Goal: Task Accomplishment & Management: Manage account settings

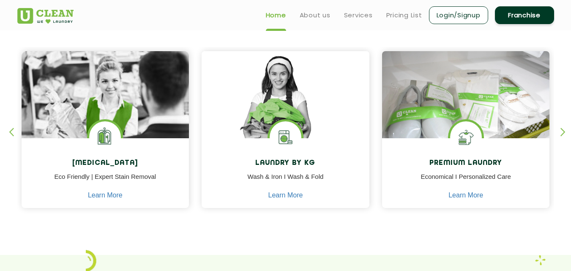
scroll to position [338, 0]
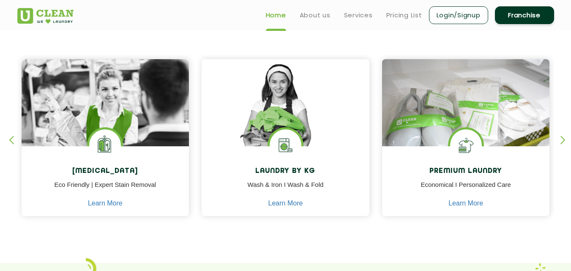
click at [561, 139] on div "button" at bounding box center [567, 147] width 13 height 23
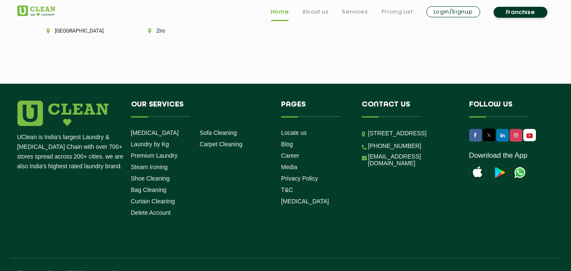
scroll to position [2402, 0]
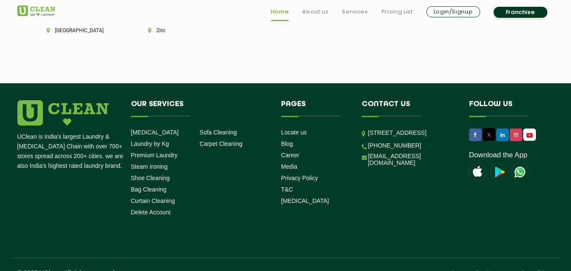
click at [299, 175] on link "Privacy Policy" at bounding box center [299, 178] width 37 height 7
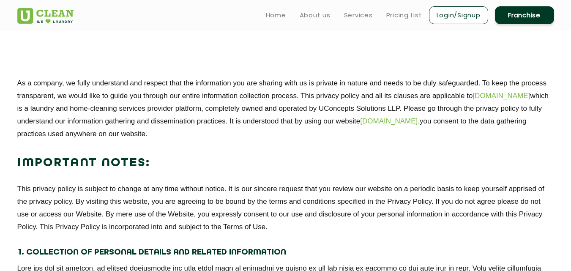
scroll to position [127, 0]
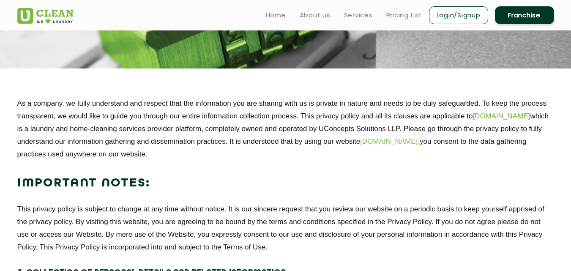
click at [21, 101] on p "As a company, we fully understand and respect that the information you are shar…" at bounding box center [285, 128] width 537 height 63
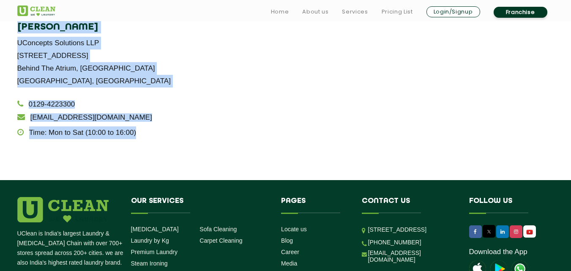
scroll to position [1761, 0]
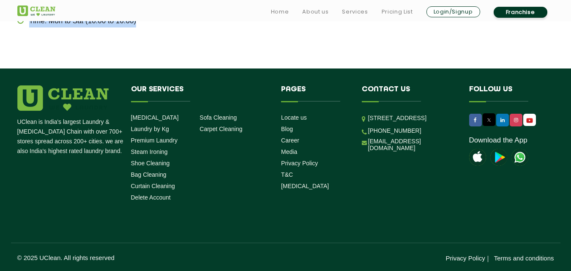
drag, startPoint x: 19, startPoint y: 101, endPoint x: 547, endPoint y: 135, distance: 529.6
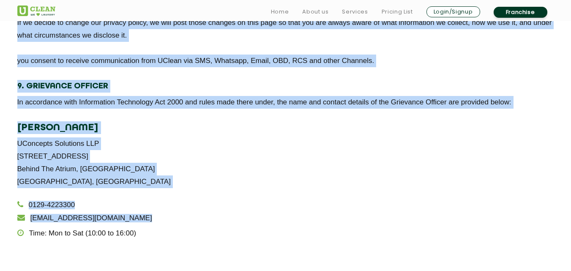
scroll to position [1550, 0]
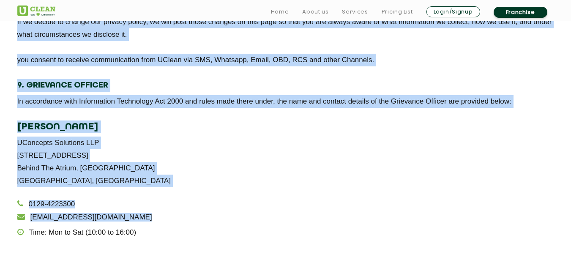
copy div "As a company, we fully understand and respect that the information you are shar…"
click at [340, 161] on p "UConcepts Solutions LLP Unit No. 601, 6th Floor Pinnacle Tower Behind The Atriu…" at bounding box center [285, 162] width 537 height 51
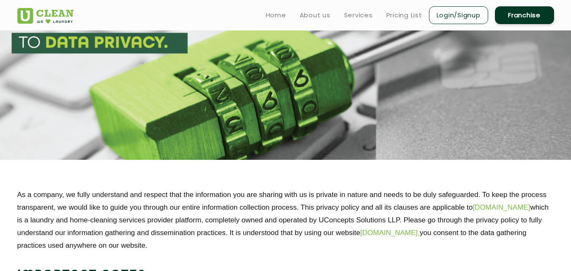
scroll to position [0, 0]
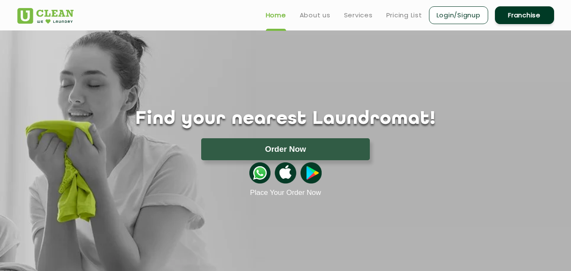
scroll to position [603, 0]
click at [296, 149] on button "Order Now" at bounding box center [285, 149] width 169 height 22
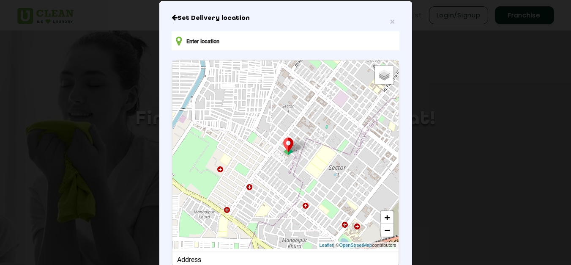
scroll to position [113, 0]
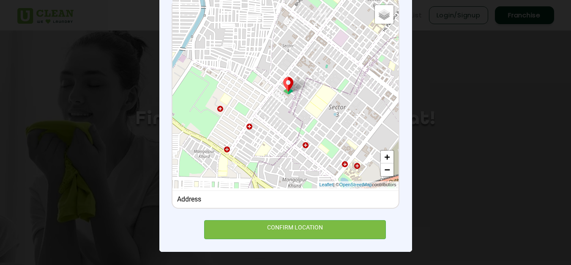
click at [301, 227] on div "CONFIRM LOCATION" at bounding box center [295, 229] width 182 height 19
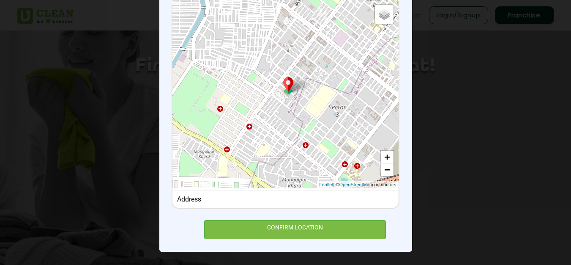
scroll to position [169, 0]
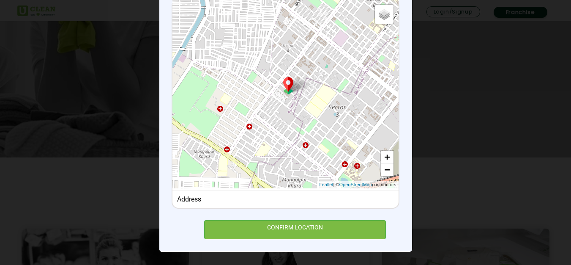
click at [265, 225] on div "CONFIRM LOCATION" at bounding box center [295, 229] width 182 height 19
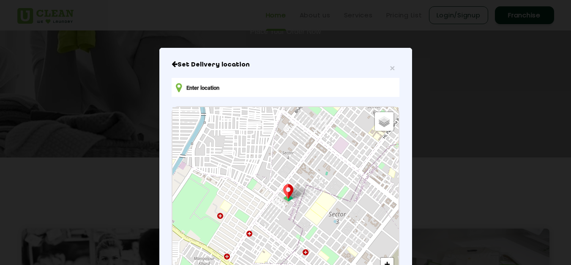
scroll to position [0, 0]
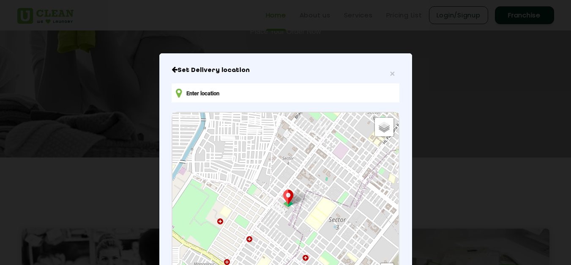
click at [242, 94] on input "text" at bounding box center [285, 92] width 227 height 19
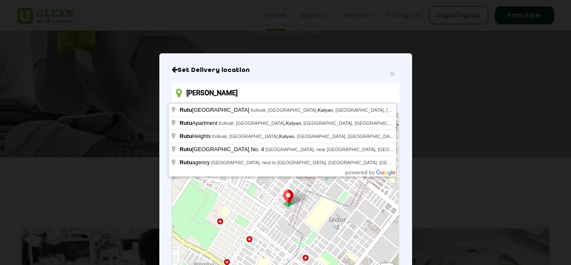
type input "Rutu Riverside, Kolivali, Khadakpada, Kalyan, Maharashtra, India"
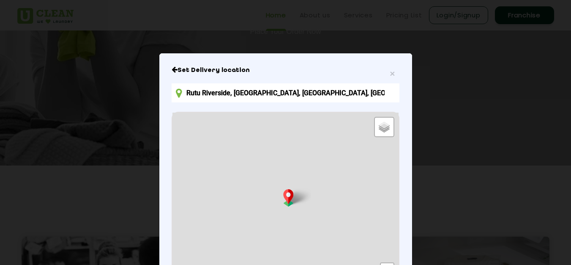
scroll to position [121, 0]
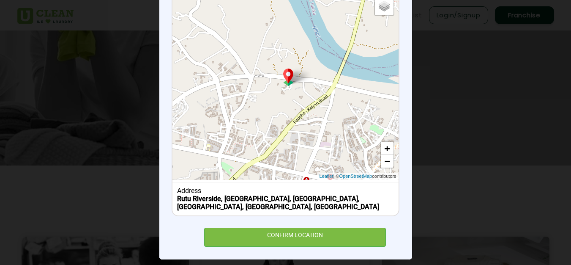
click at [274, 227] on div "CONFIRM LOCATION" at bounding box center [295, 236] width 182 height 19
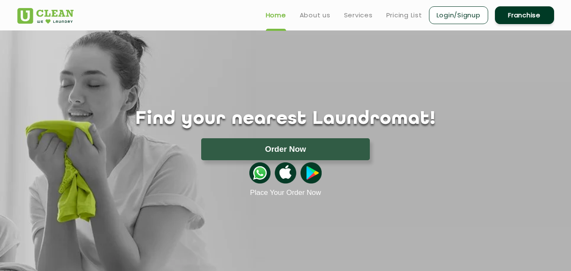
click at [261, 174] on img at bounding box center [259, 172] width 21 height 21
click at [287, 175] on img at bounding box center [285, 172] width 21 height 21
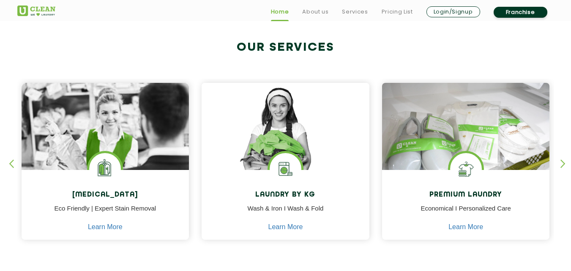
scroll to position [338, 0]
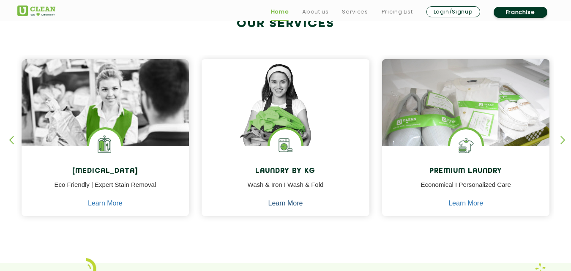
click at [290, 205] on link "Learn More" at bounding box center [286, 204] width 35 height 8
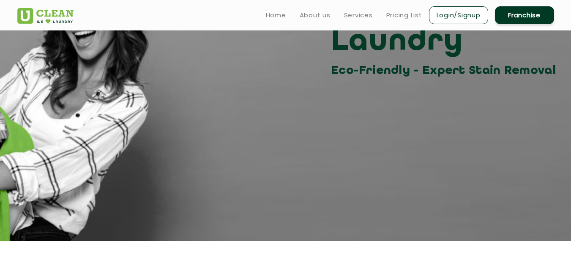
scroll to position [85, 0]
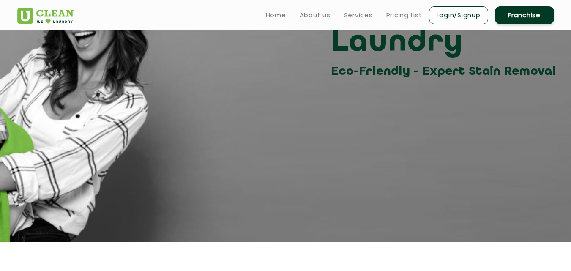
scroll to position [338, 0]
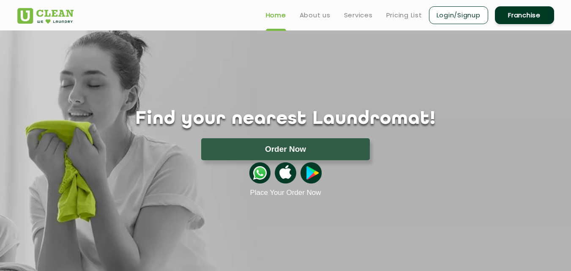
click at [311, 18] on link "About us" at bounding box center [315, 15] width 31 height 10
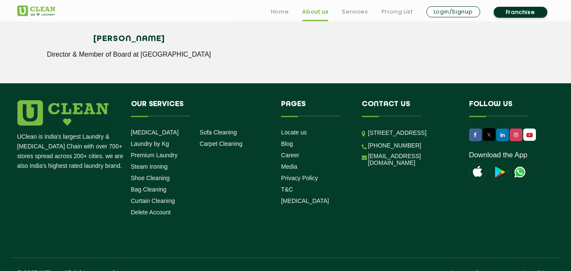
scroll to position [1226, 0]
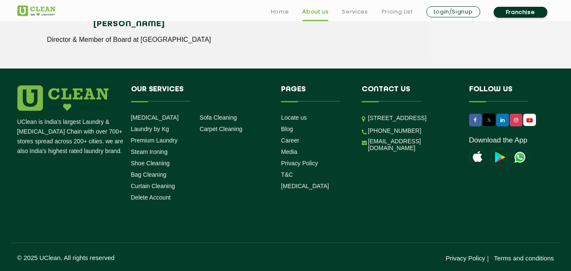
click at [505, 257] on link "Terms and conditions" at bounding box center [524, 258] width 60 height 7
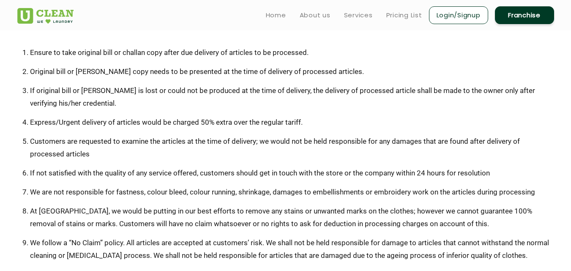
scroll to position [169, 0]
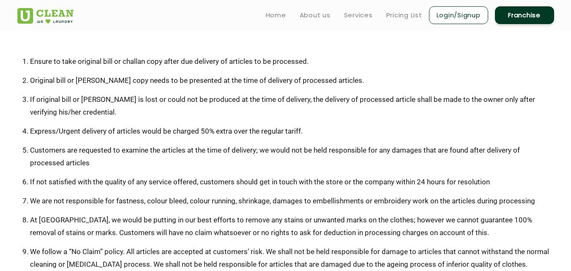
click at [272, 16] on link "Home" at bounding box center [276, 15] width 20 height 10
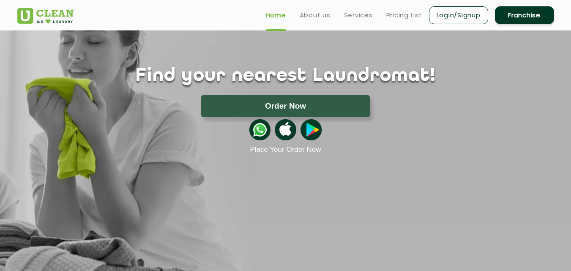
scroll to position [42, 0]
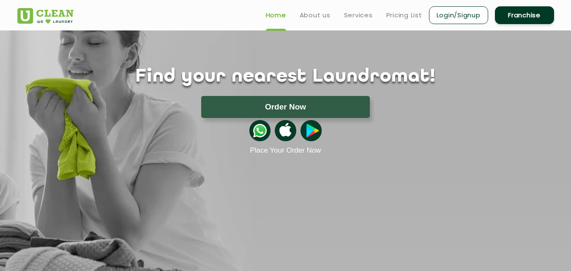
click at [313, 134] on img at bounding box center [311, 130] width 21 height 21
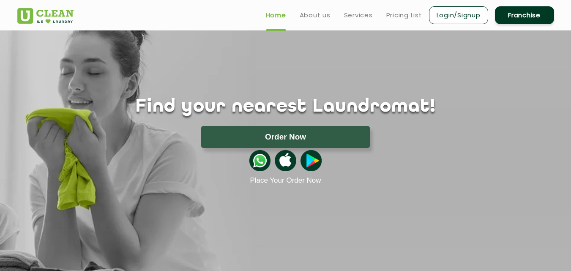
scroll to position [0, 0]
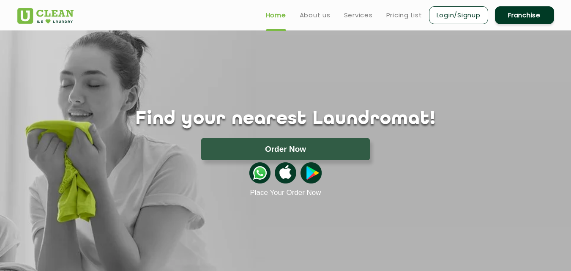
click at [449, 13] on link "Login/Signup" at bounding box center [458, 15] width 59 height 18
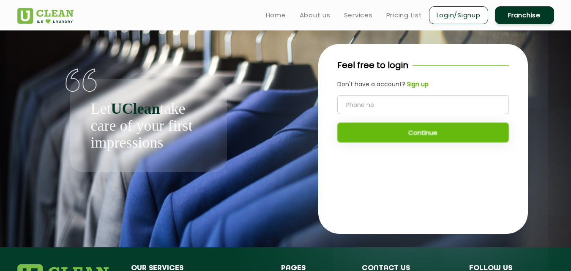
click at [391, 106] on input "tel" at bounding box center [423, 104] width 172 height 19
type input "9987657623"
click at [395, 137] on button "Continue" at bounding box center [423, 133] width 172 height 20
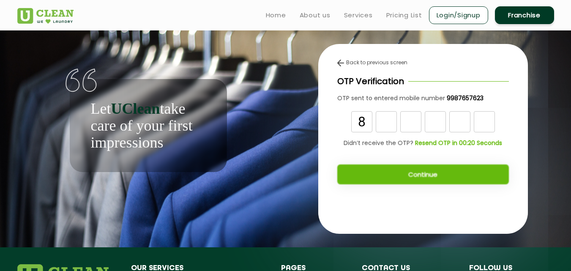
type input "8"
type input "0"
type input "2"
type input "9"
type input "1"
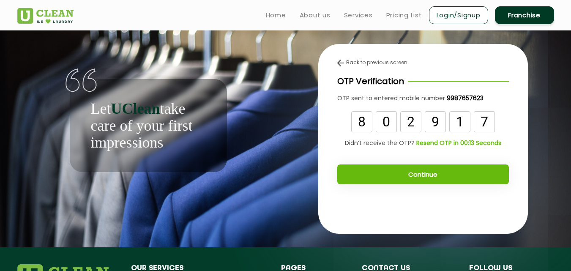
type input "7"
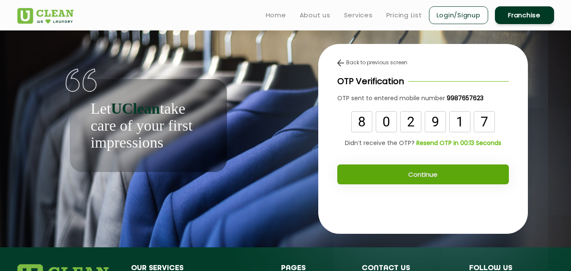
click at [434, 174] on button "Continue" at bounding box center [423, 174] width 172 height 20
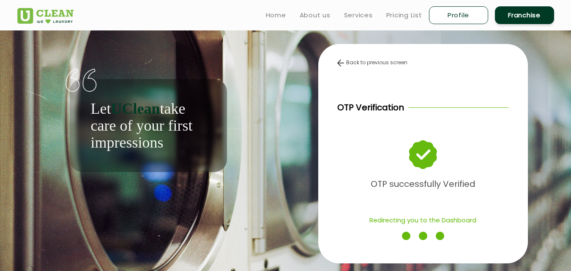
click at [274, 126] on div "Let UClean take care of your first impressions" at bounding box center [148, 101] width 262 height 142
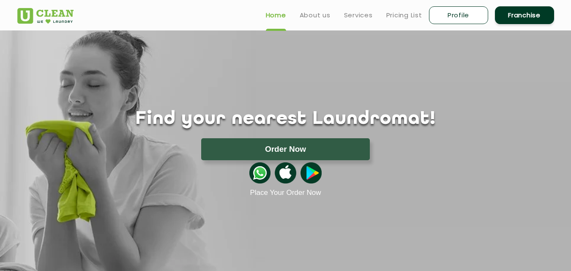
click at [459, 14] on link "Profile" at bounding box center [458, 15] width 59 height 18
select select
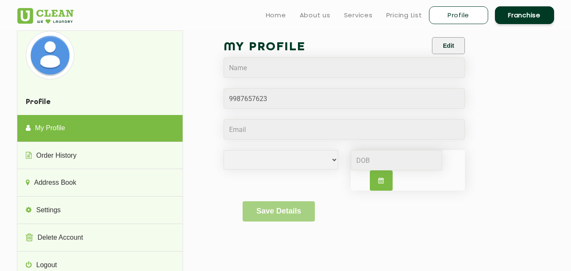
click at [382, 183] on icon "button" at bounding box center [380, 181] width 5 height 6
select select "8"
select select "2025"
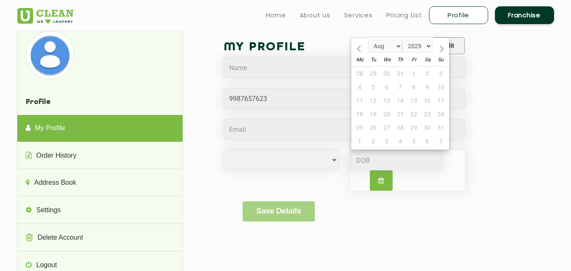
click at [373, 75] on div "28 29 30 31 1 2 3" at bounding box center [400, 74] width 98 height 14
click at [521, 38] on div "My Profile Edit Male Female i'd rather not say Jan Feb Mar Apr May Jun Jul Aug …" at bounding box center [375, 134] width 345 height 209
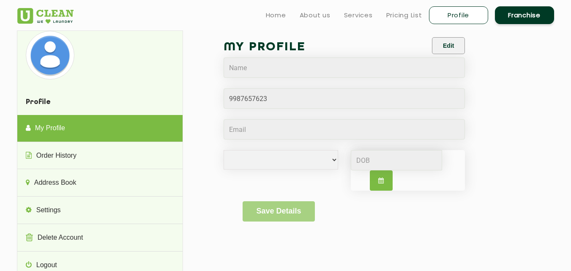
click at [447, 45] on button "Edit" at bounding box center [448, 45] width 33 height 17
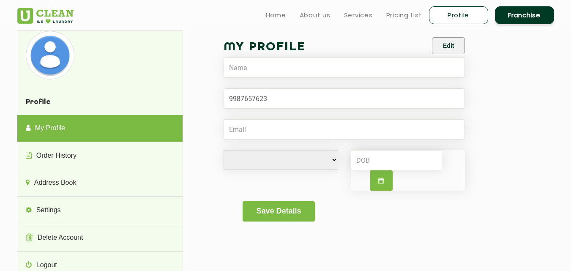
click at [320, 159] on select "Male Female i'd rather not say" at bounding box center [281, 159] width 115 height 19
click at [532, 128] on div "My Profile Edit Male Female i'd rather not say Save Details" at bounding box center [375, 134] width 345 height 209
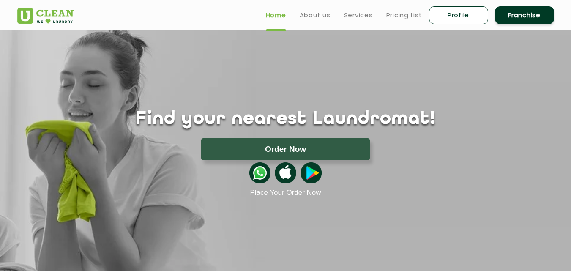
click at [277, 147] on button "Order Now" at bounding box center [285, 149] width 169 height 22
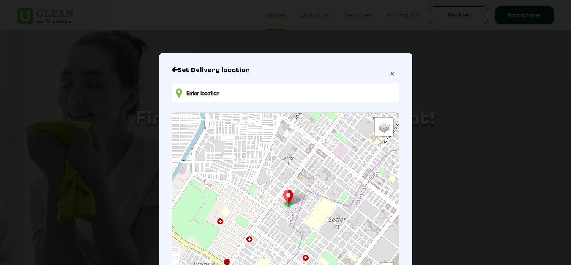
click at [391, 74] on span "×" at bounding box center [392, 74] width 5 height 10
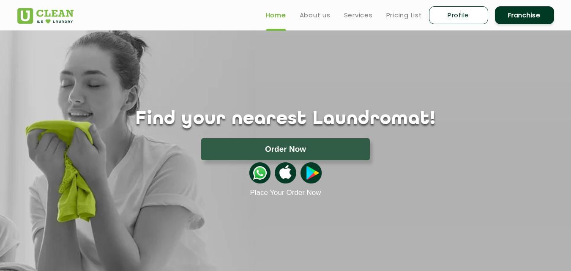
click at [458, 13] on link "Profile" at bounding box center [458, 15] width 59 height 18
select select
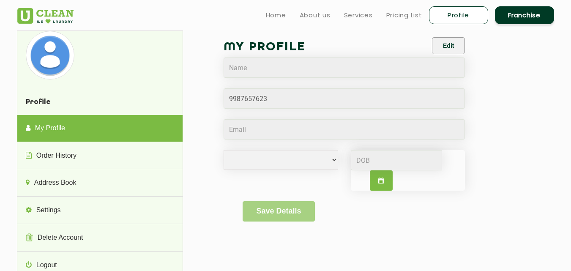
click at [452, 49] on button "Edit" at bounding box center [448, 45] width 33 height 17
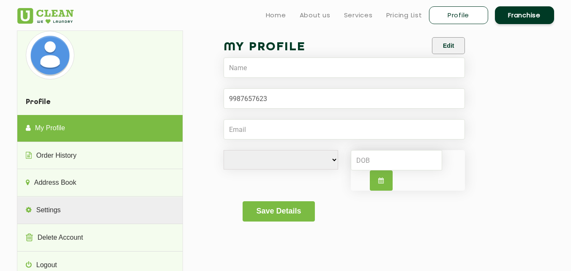
click at [57, 207] on link "Settings" at bounding box center [99, 210] width 165 height 27
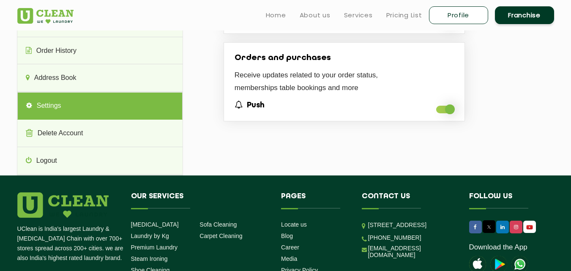
scroll to position [42, 0]
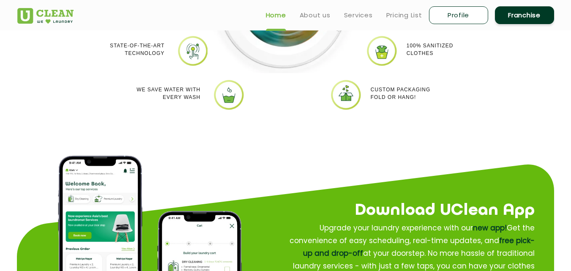
scroll to position [753, 0]
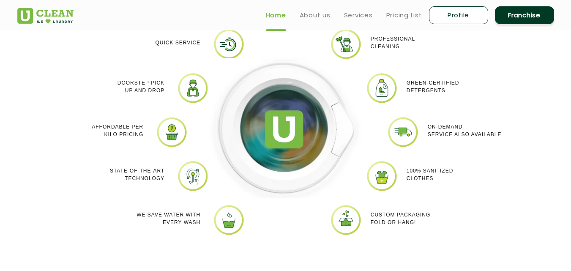
click at [322, 14] on link "About us" at bounding box center [315, 15] width 31 height 10
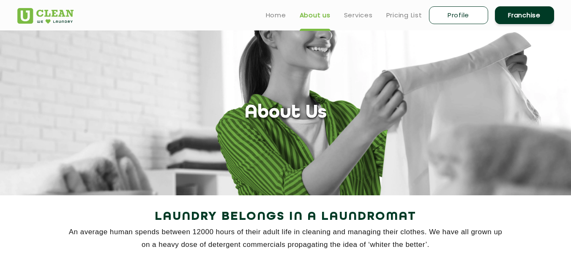
click at [359, 17] on link "Services" at bounding box center [358, 15] width 29 height 10
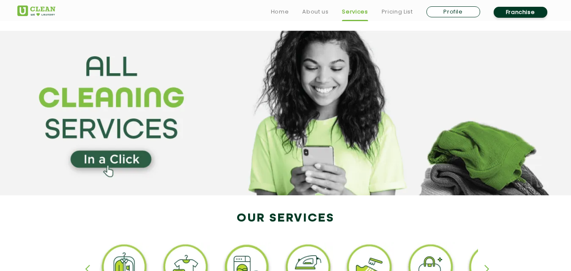
scroll to position [169, 0]
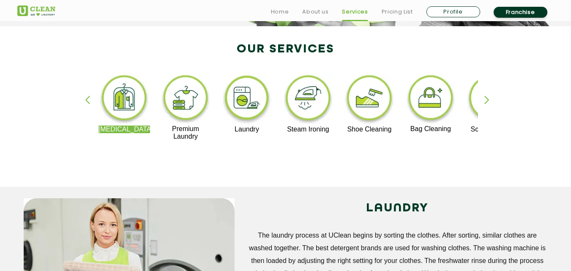
click at [488, 96] on div "button" at bounding box center [491, 107] width 13 height 23
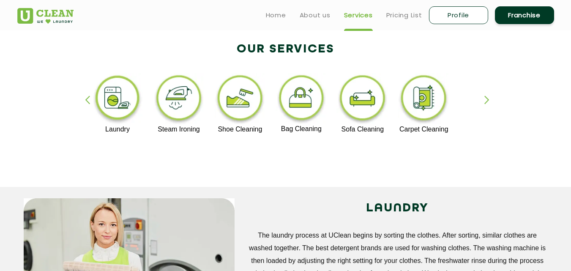
click at [182, 92] on img at bounding box center [179, 99] width 52 height 52
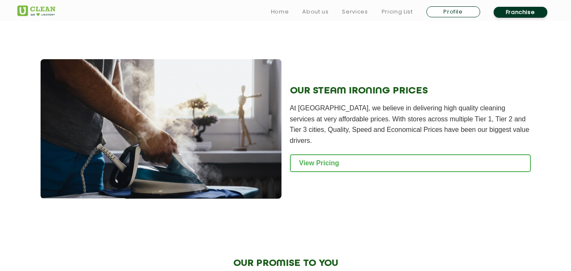
scroll to position [1057, 0]
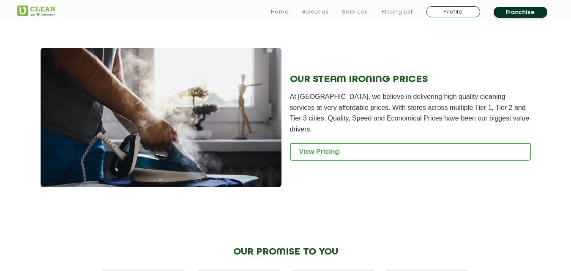
click at [337, 143] on link "View Pricing" at bounding box center [410, 152] width 241 height 18
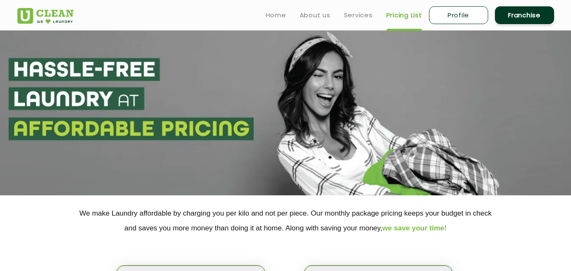
click at [364, 14] on link "Services" at bounding box center [358, 15] width 29 height 10
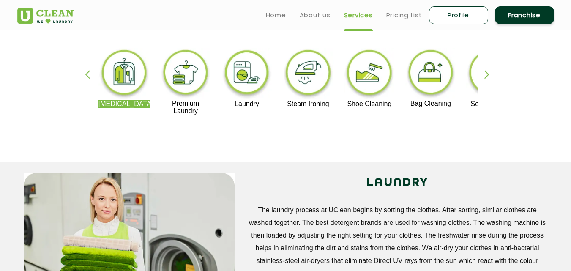
scroll to position [169, 0]
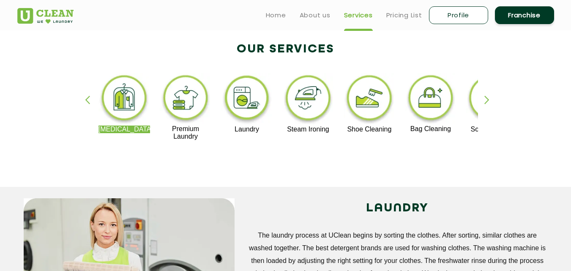
click at [181, 99] on img at bounding box center [186, 99] width 52 height 52
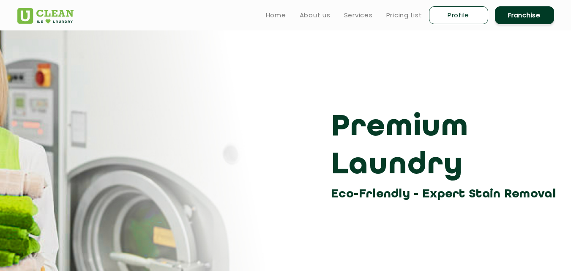
scroll to position [169, 0]
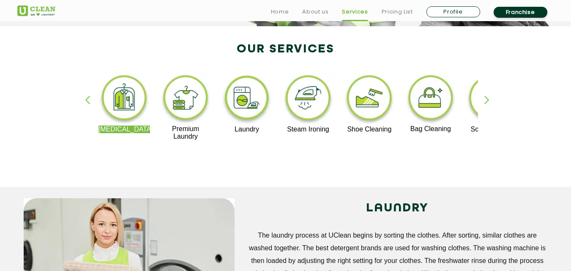
click at [254, 102] on img at bounding box center [247, 99] width 52 height 52
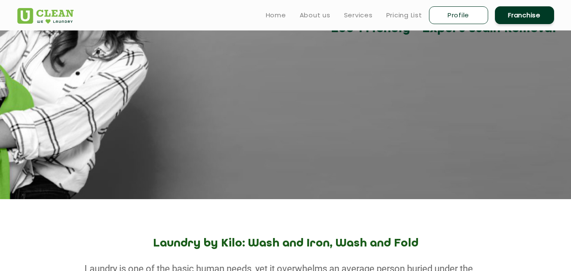
scroll to position [127, 0]
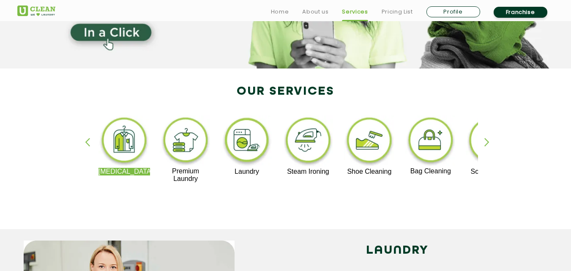
scroll to position [169, 0]
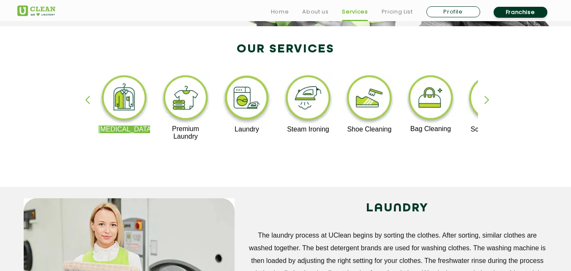
click at [305, 102] on img at bounding box center [308, 99] width 52 height 52
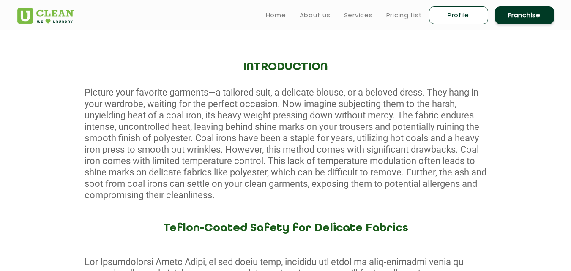
scroll to position [296, 0]
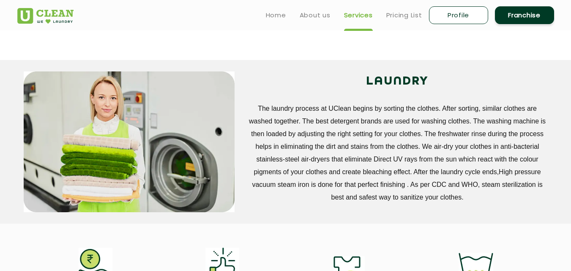
scroll to position [169, 0]
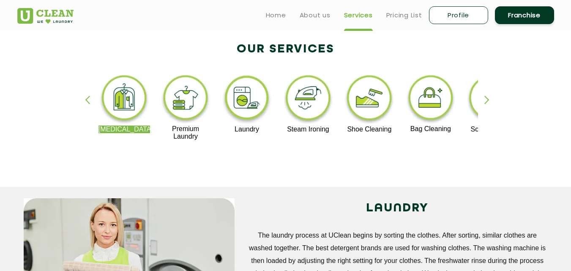
click at [368, 101] on img at bounding box center [370, 99] width 52 height 52
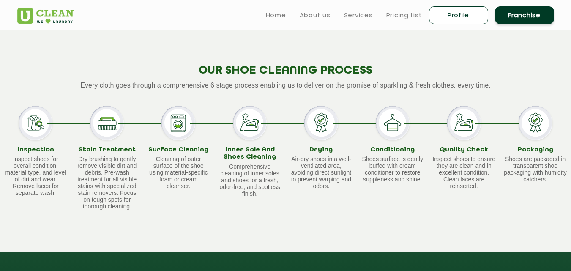
scroll to position [465, 0]
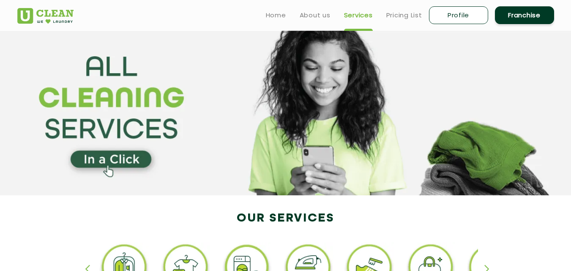
click at [396, 16] on link "Pricing List" at bounding box center [404, 15] width 36 height 10
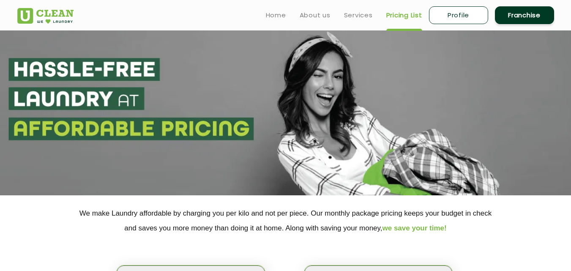
select select "0"
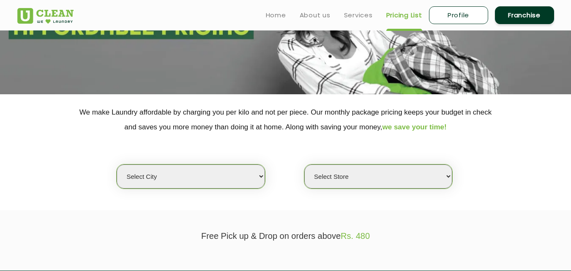
scroll to position [85, 0]
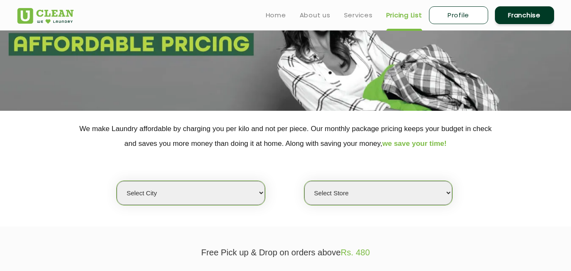
click at [261, 192] on select "Select city Aalo Agartala Agra Ahmedabad Akola Aligarh Alwar - UClean Select Am…" at bounding box center [191, 193] width 148 height 24
click at [469, 168] on div "Select city Aalo Agartala Agra Ahmedabad Akola Aligarh Alwar - UClean Select Am…" at bounding box center [286, 178] width 550 height 55
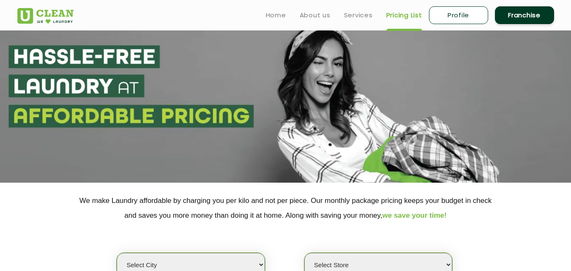
scroll to position [0, 0]
